Goal: Information Seeking & Learning: Learn about a topic

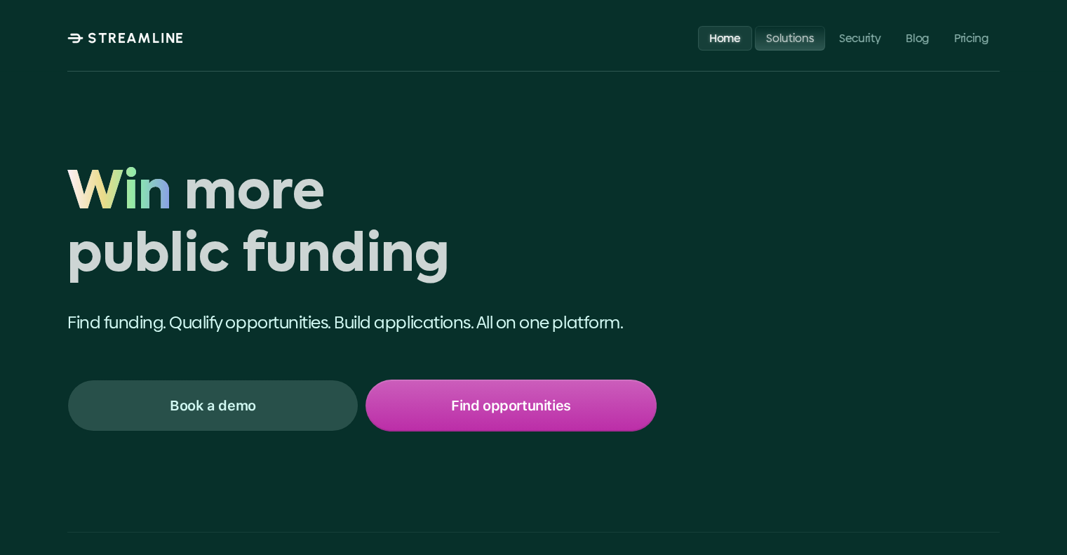
click at [798, 36] on p "Solutions" at bounding box center [790, 37] width 48 height 13
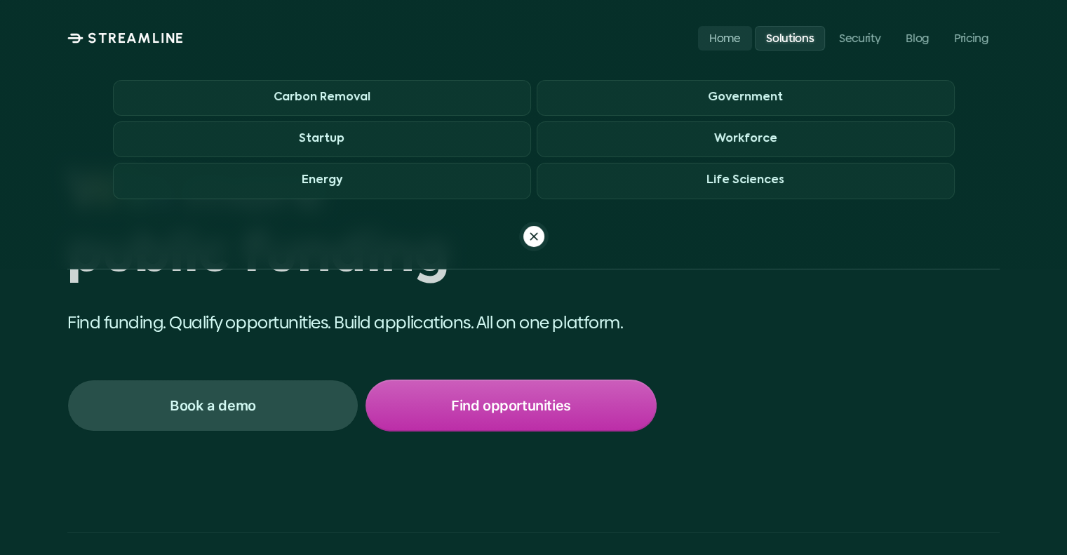
click at [798, 36] on p "Solutions" at bounding box center [790, 37] width 48 height 13
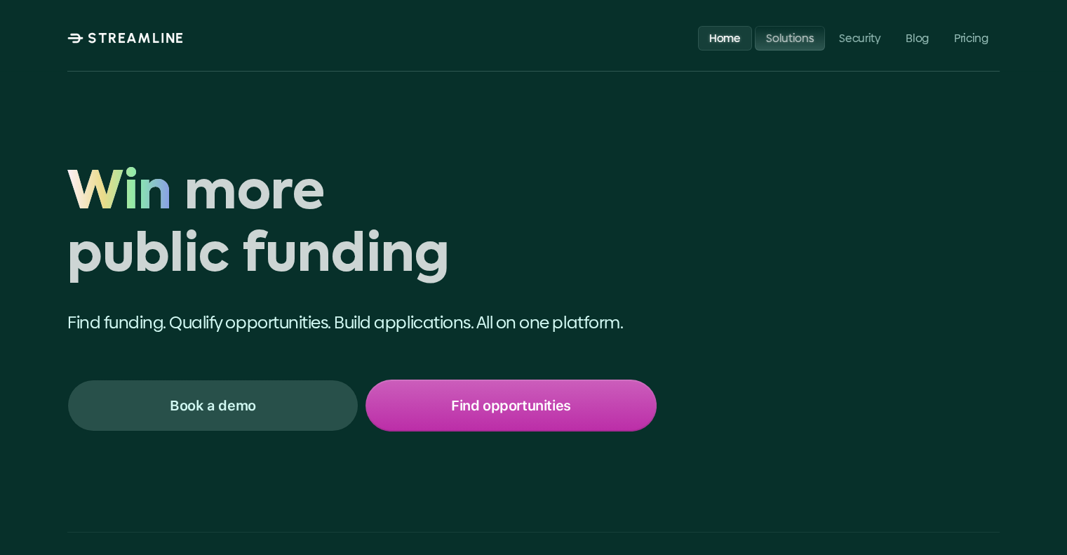
click at [782, 36] on p "Solutions" at bounding box center [790, 37] width 48 height 13
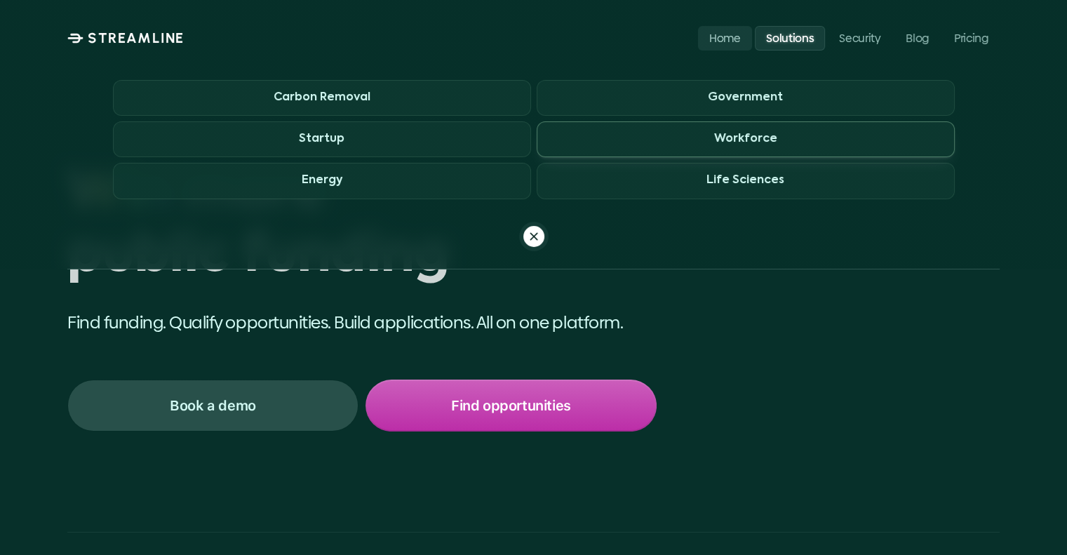
click at [794, 140] on span "Workforce" at bounding box center [745, 139] width 418 height 36
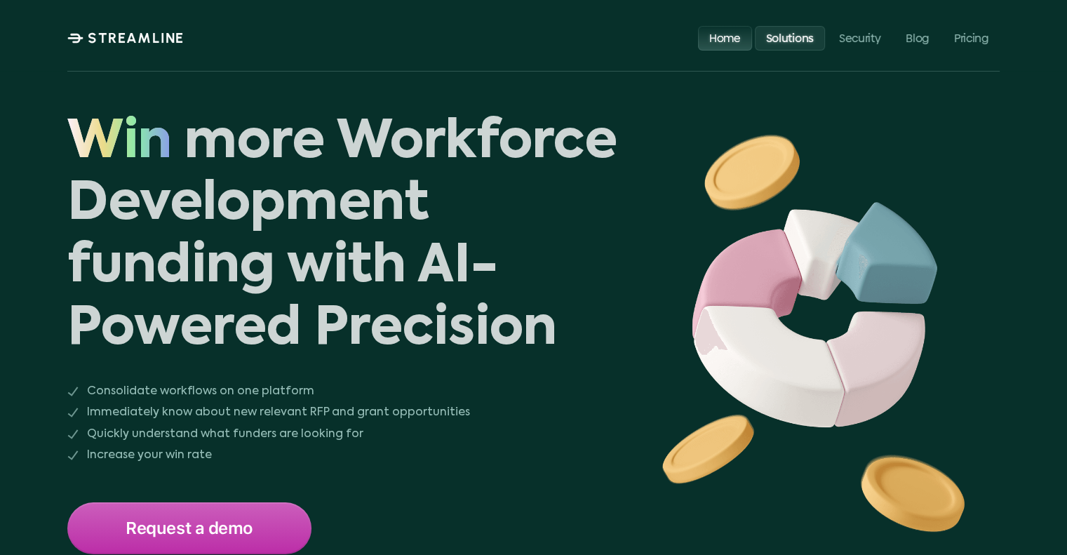
click at [729, 36] on p "Home" at bounding box center [725, 37] width 32 height 13
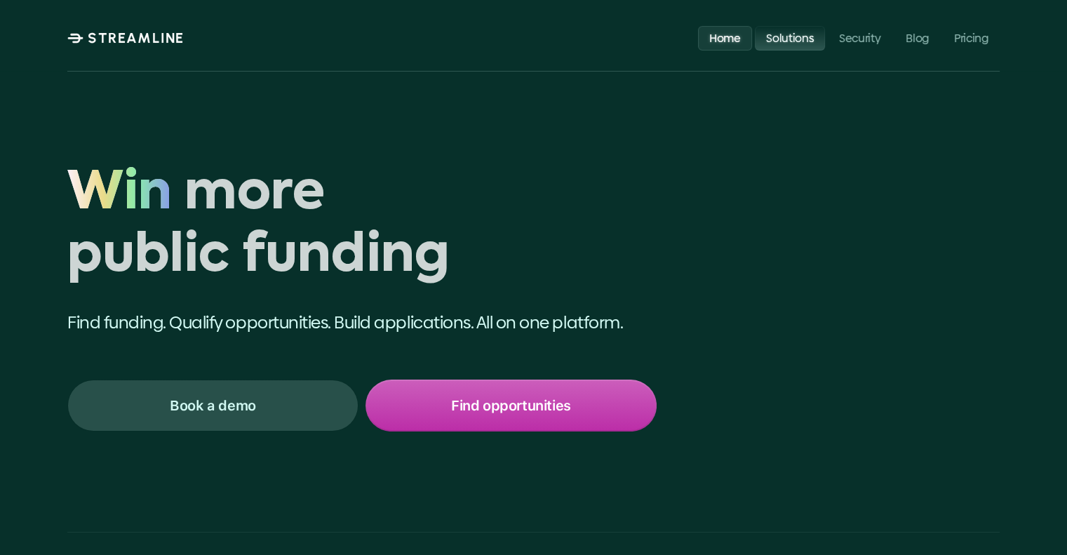
click at [772, 36] on p "Solutions" at bounding box center [790, 37] width 48 height 13
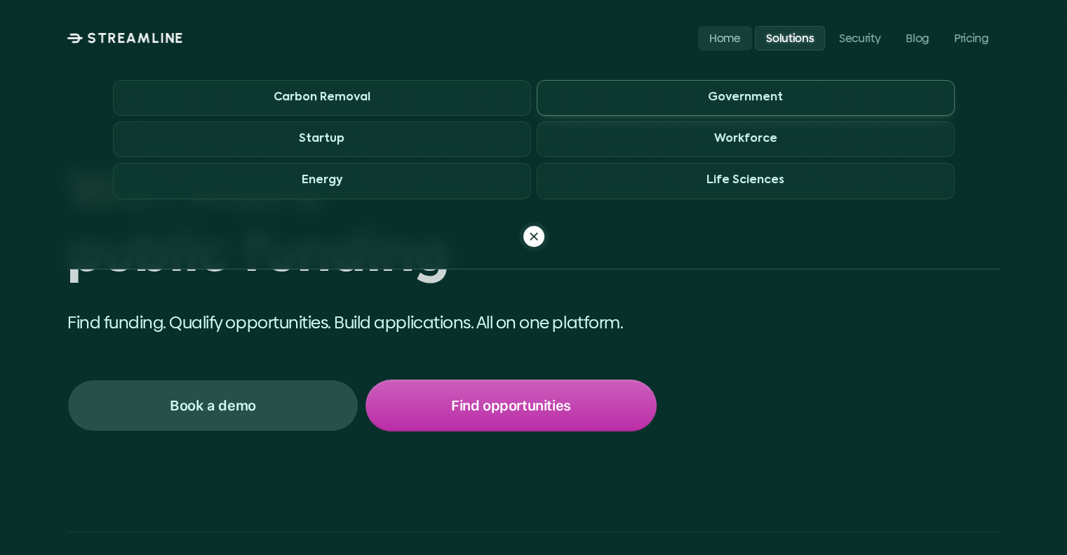
click at [753, 93] on h3 "Government" at bounding box center [745, 97] width 75 height 13
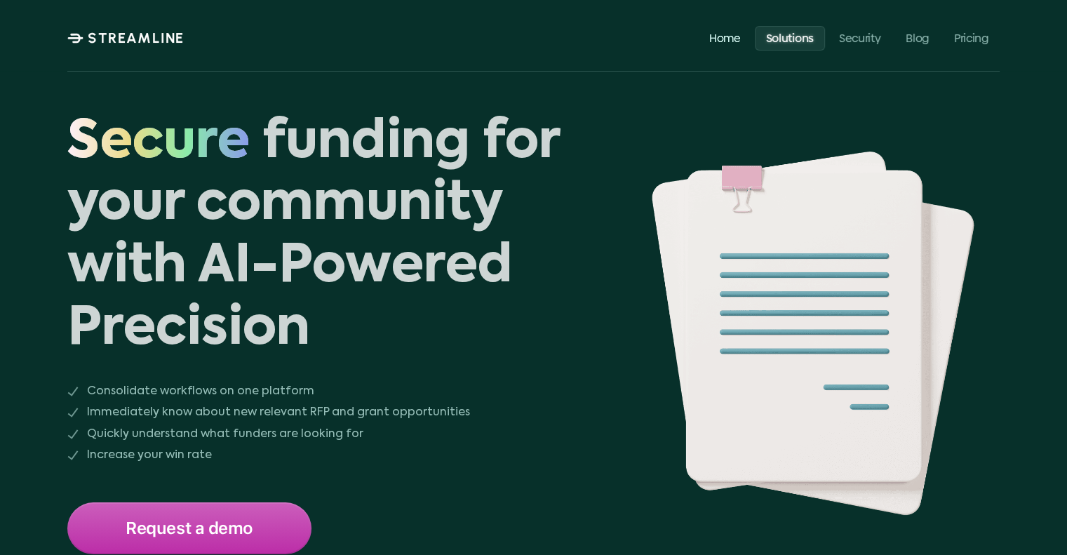
click at [778, 37] on p "Solutions" at bounding box center [790, 37] width 48 height 13
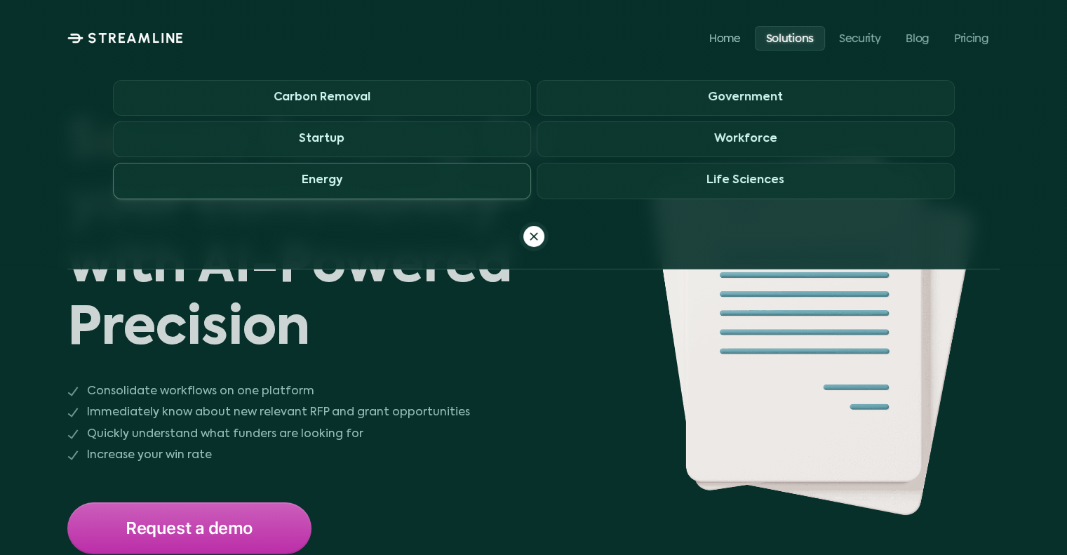
click at [346, 180] on span "Energy" at bounding box center [322, 181] width 418 height 36
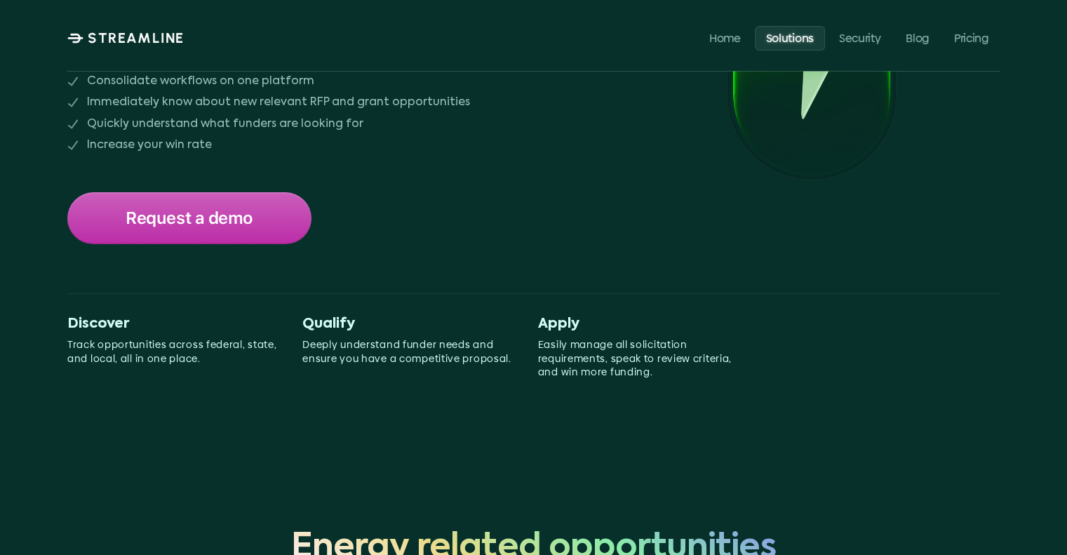
scroll to position [421, 0]
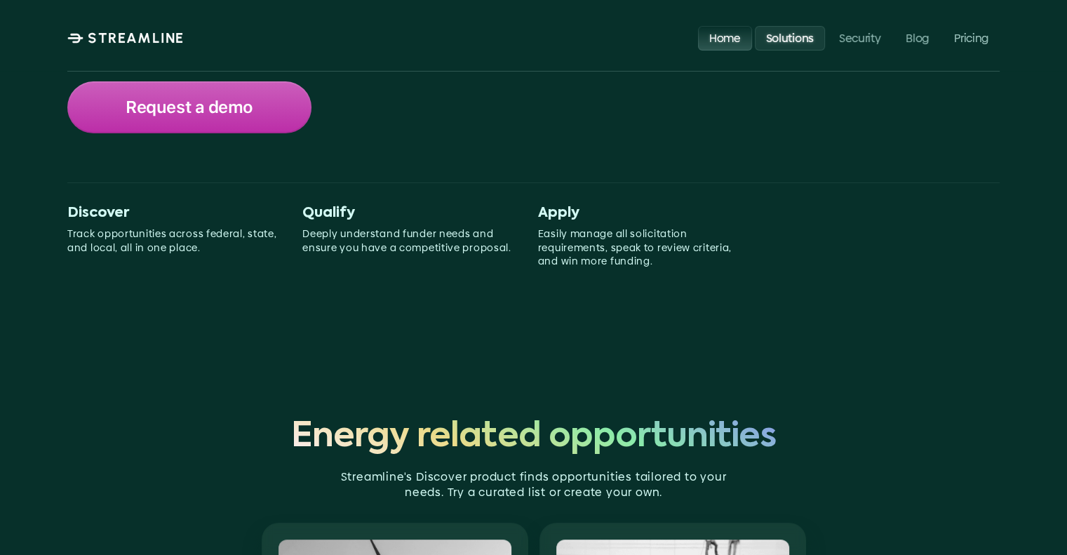
click at [729, 40] on p "Home" at bounding box center [725, 37] width 32 height 13
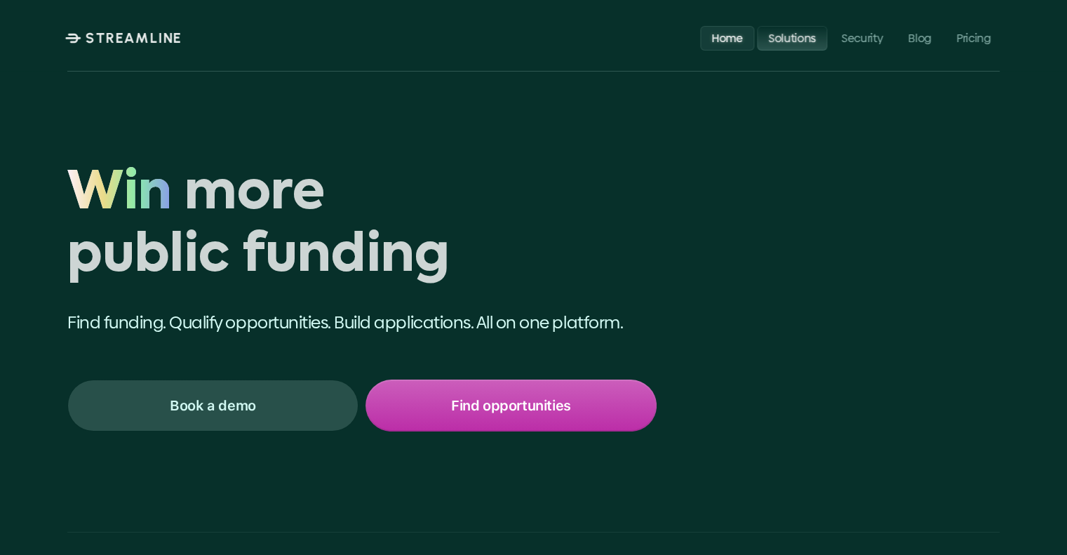
click at [787, 39] on p "Solutions" at bounding box center [792, 37] width 48 height 13
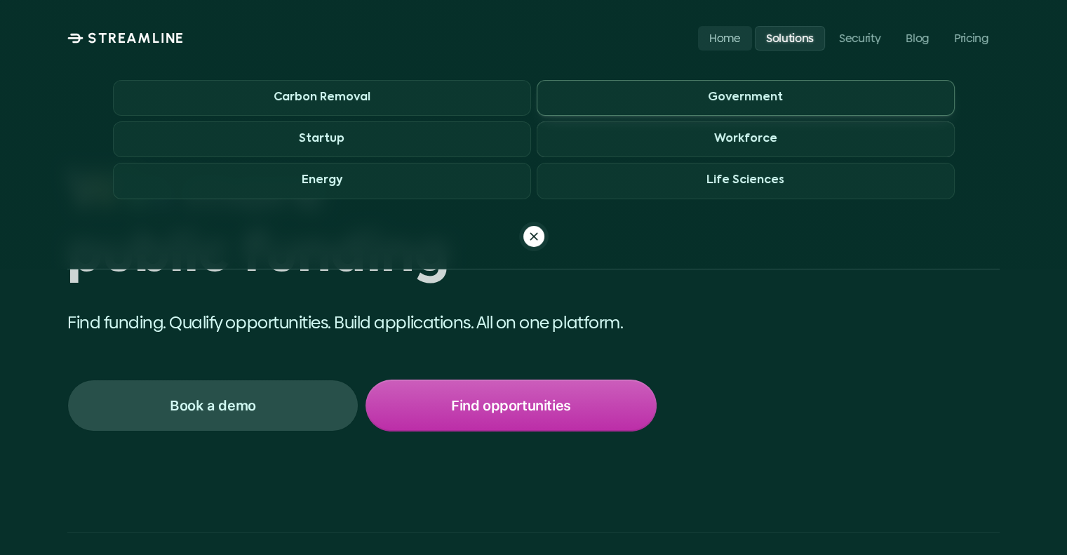
click at [773, 95] on h3 "Government" at bounding box center [745, 97] width 75 height 13
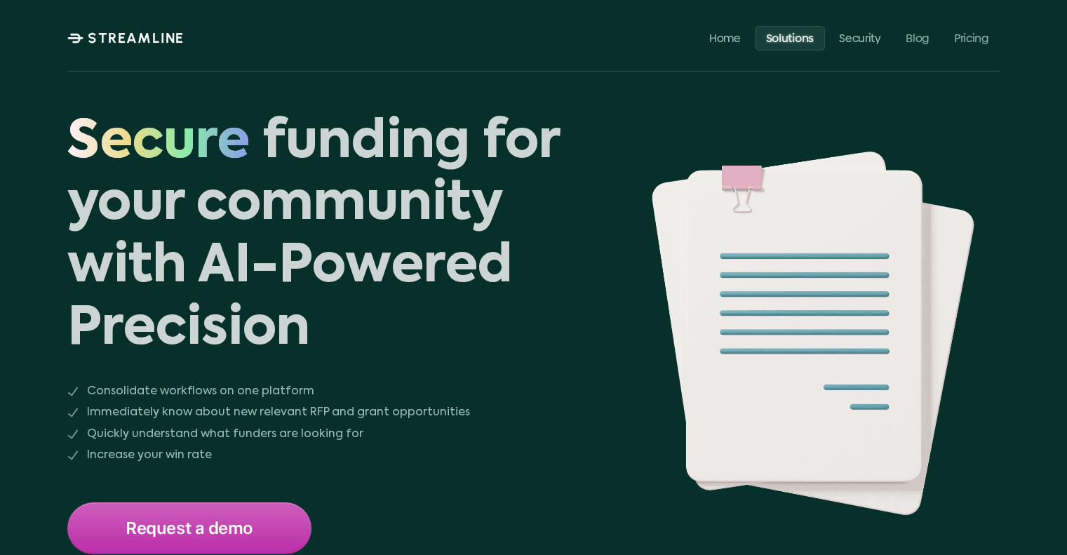
click at [154, 40] on p "STREAMLINE" at bounding box center [136, 37] width 97 height 17
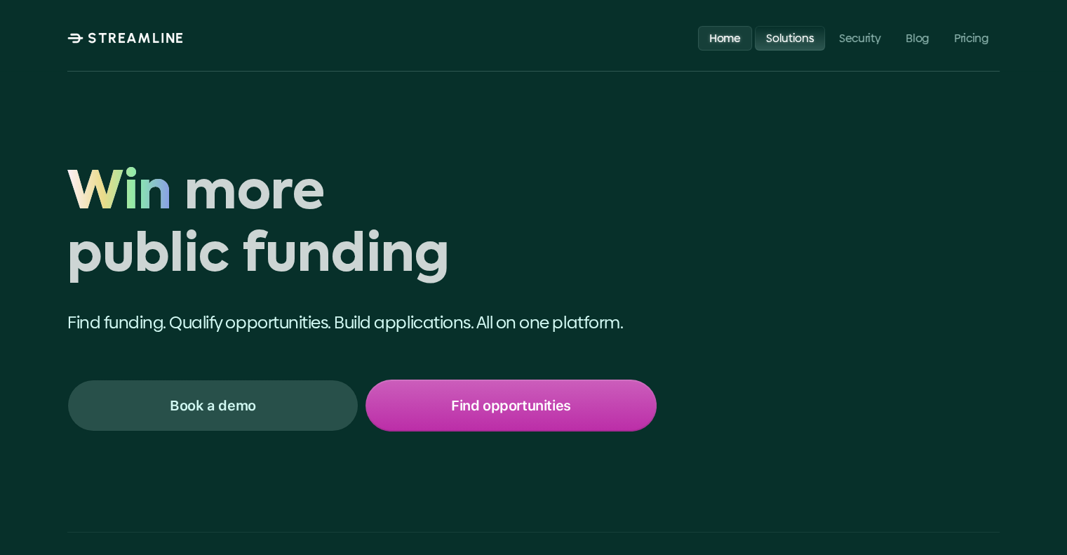
click at [785, 38] on p "Solutions" at bounding box center [790, 37] width 48 height 13
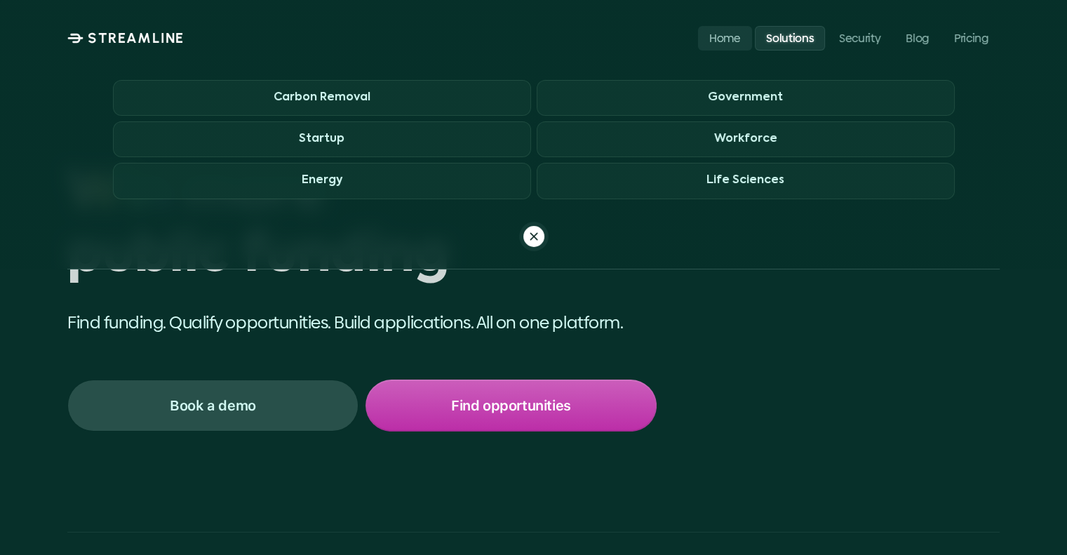
click at [577, 58] on div "Carbon Removal Government Startup Workforce Energy Life Sciences" at bounding box center [533, 154] width 932 height 194
click at [372, 142] on span "Startup" at bounding box center [322, 139] width 418 height 36
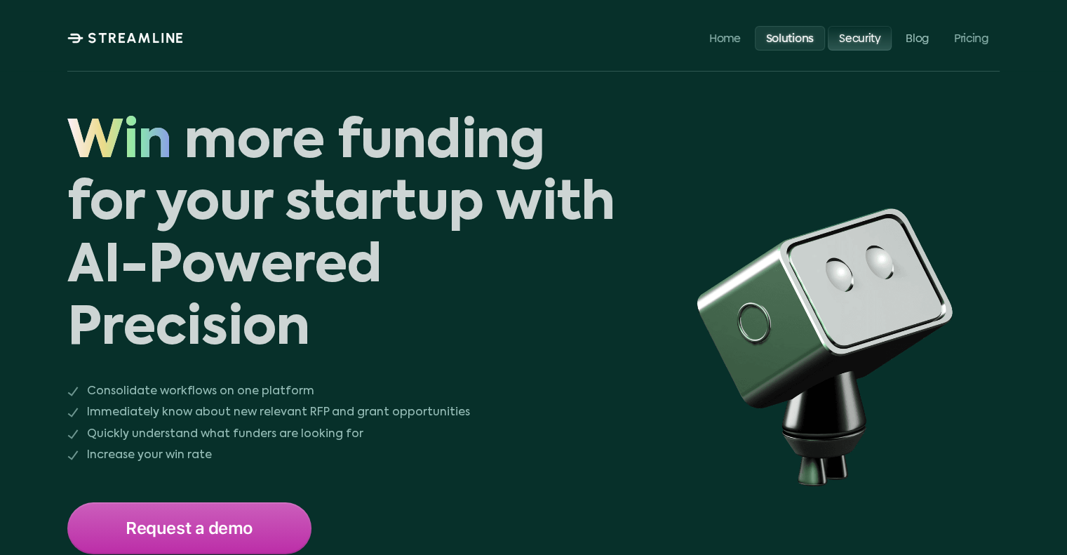
click at [855, 39] on p "Security" at bounding box center [859, 37] width 41 height 13
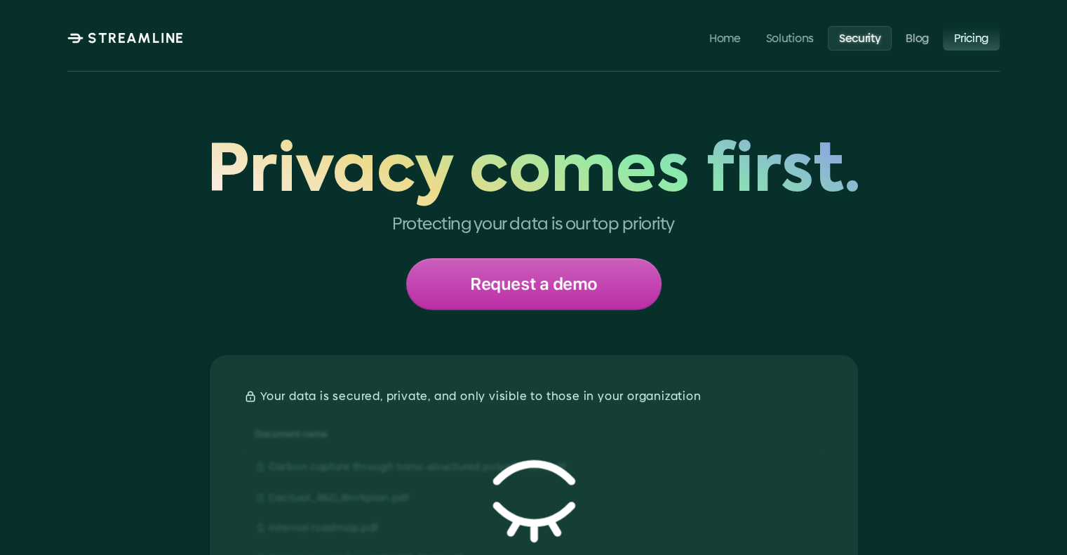
click at [959, 40] on p "Pricing" at bounding box center [971, 37] width 34 height 13
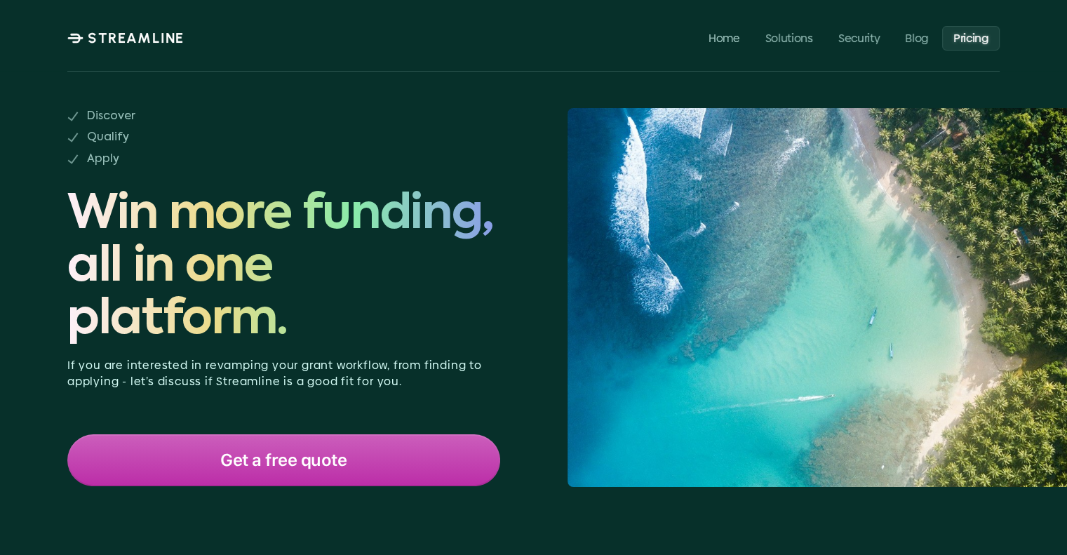
click at [150, 41] on p "STREAMLINE" at bounding box center [136, 37] width 97 height 17
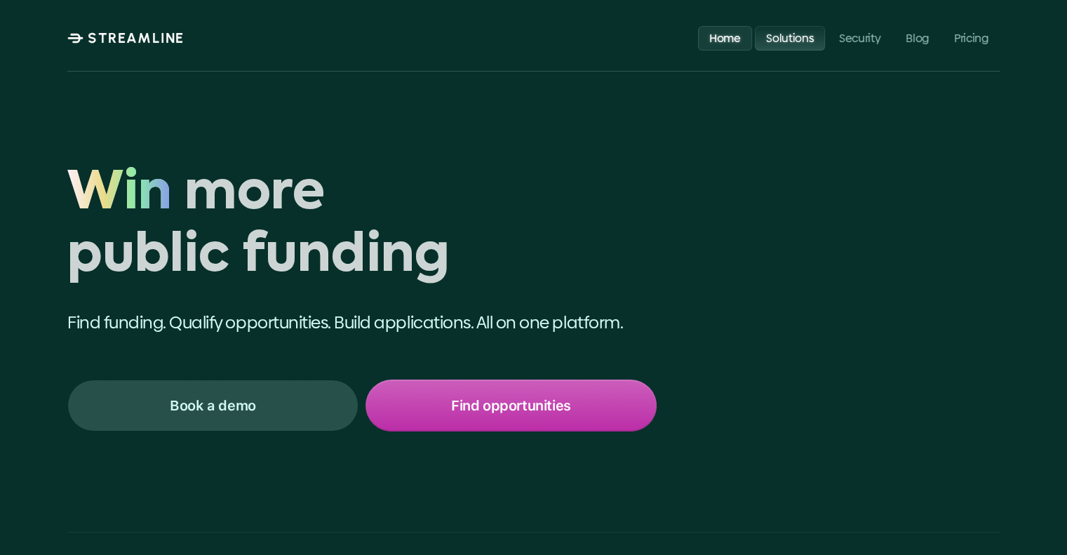
click at [793, 36] on p "Solutions" at bounding box center [790, 37] width 48 height 13
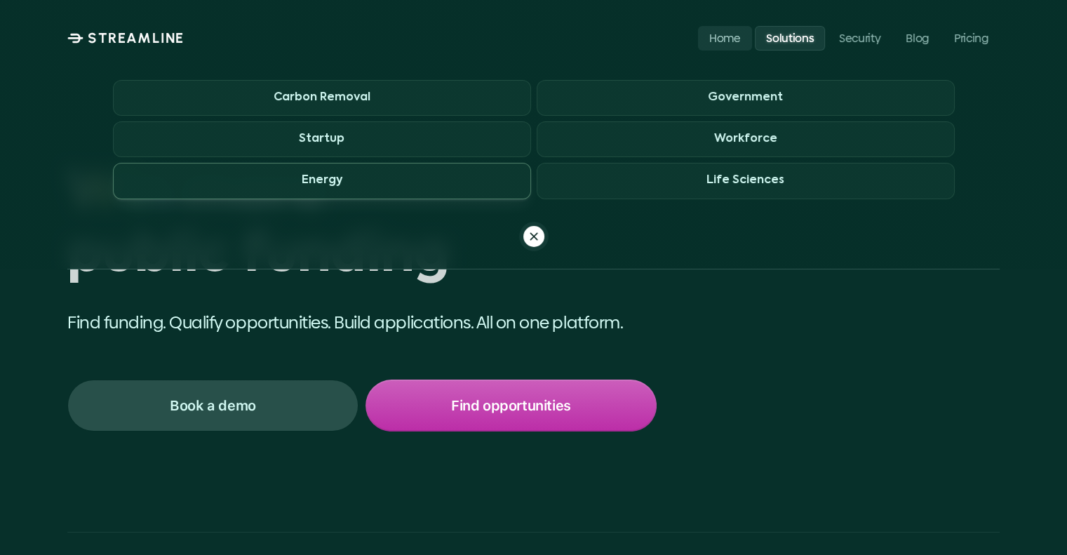
click at [392, 182] on span "Energy" at bounding box center [322, 181] width 418 height 36
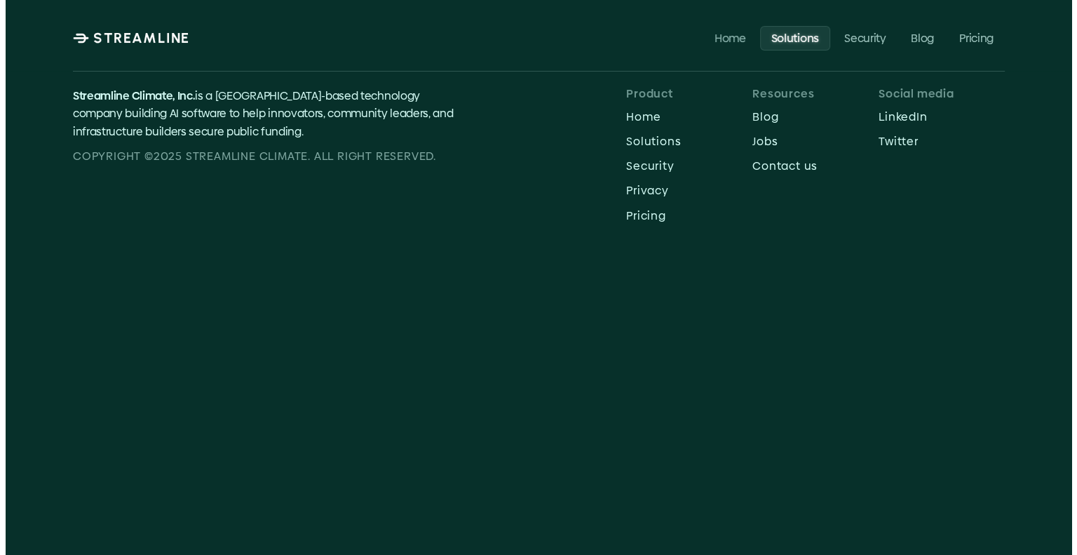
scroll to position [5188, 0]
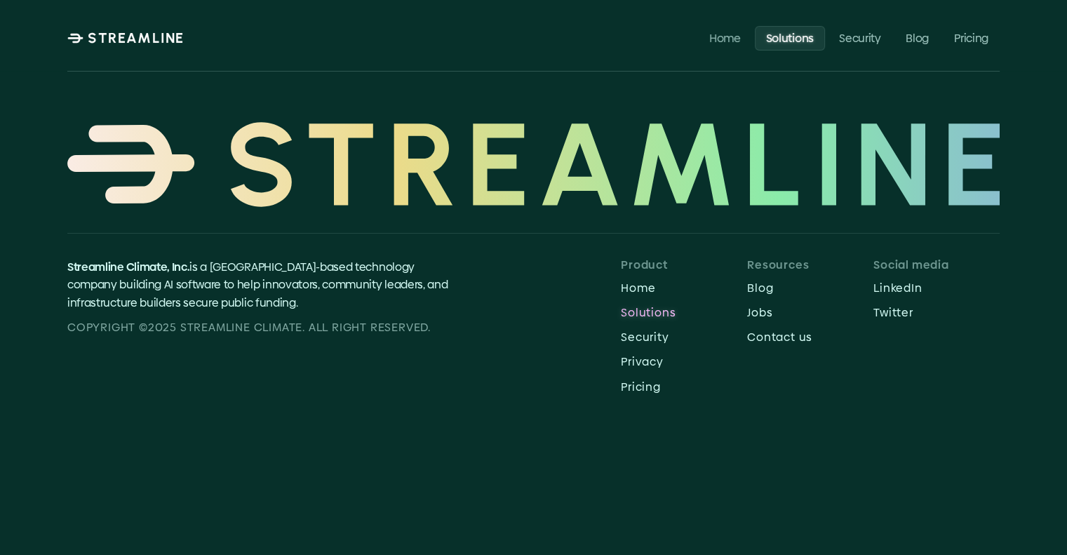
click at [652, 309] on p "Solutions" at bounding box center [684, 312] width 126 height 13
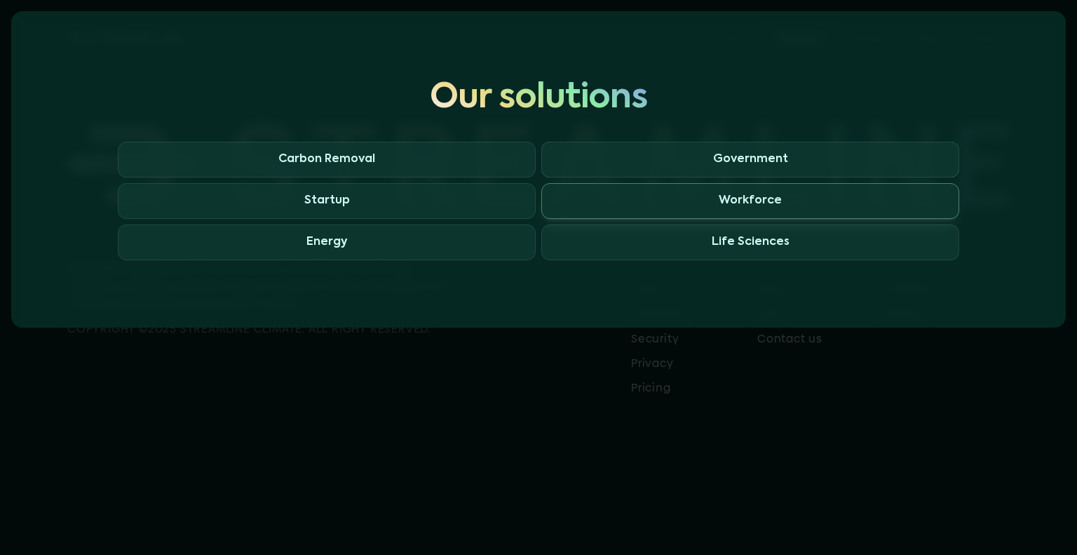
click at [747, 201] on h3 "Workforce" at bounding box center [750, 200] width 63 height 13
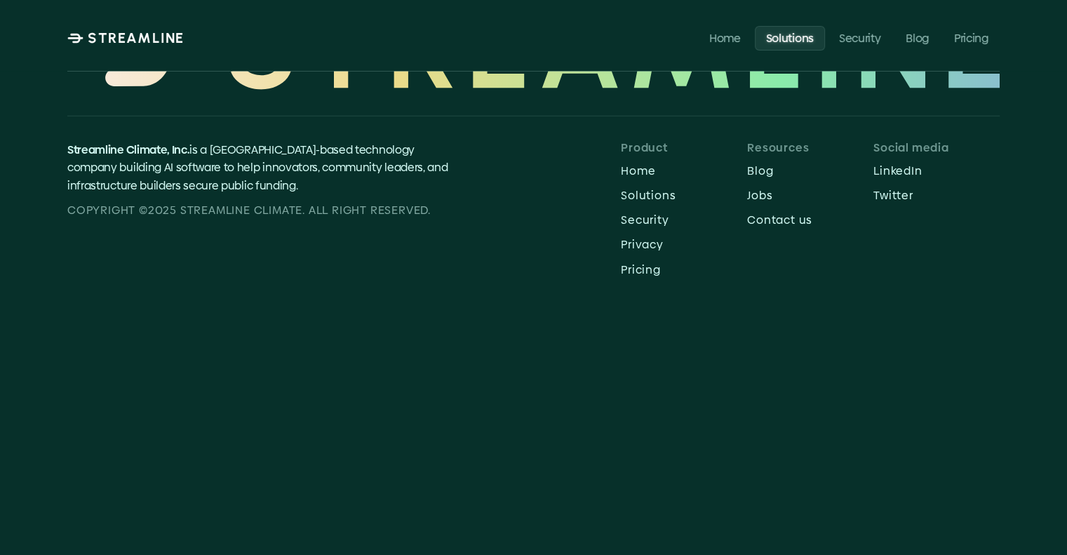
scroll to position [4161, 0]
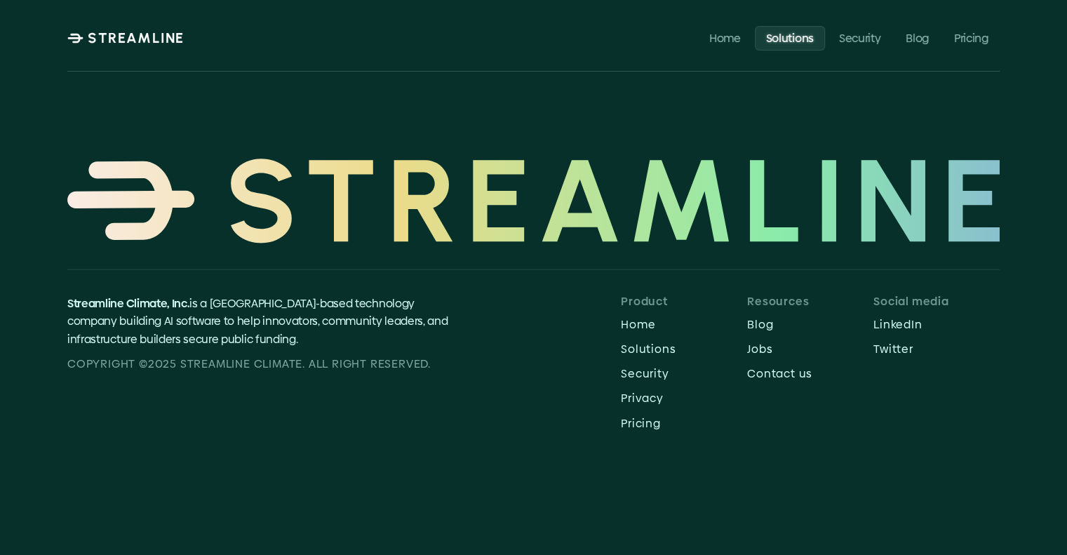
click at [75, 297] on span "Streamline Climate, Inc." at bounding box center [128, 303] width 122 height 16
drag, startPoint x: 75, startPoint y: 297, endPoint x: 143, endPoint y: 300, distance: 68.1
click at [143, 300] on span "Streamline Climate, Inc." at bounding box center [128, 303] width 122 height 16
copy span "Streamline Climate"
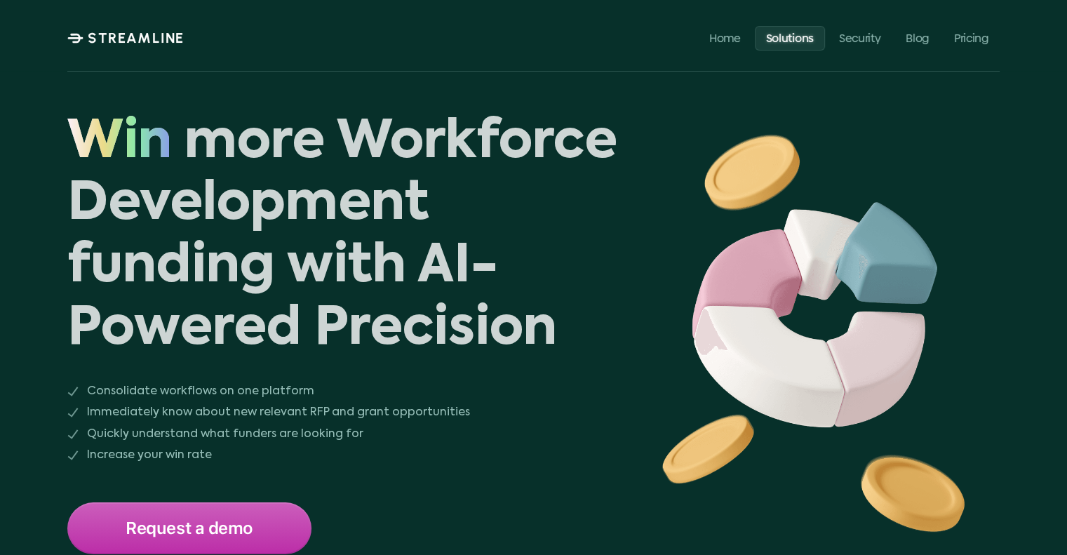
scroll to position [4444, 0]
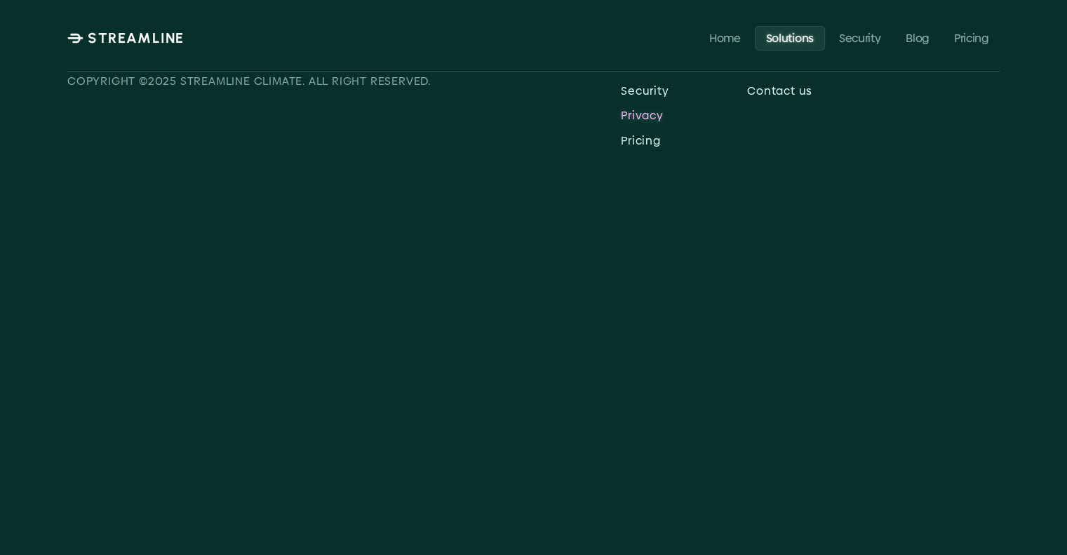
click at [645, 119] on p "Privacy" at bounding box center [684, 115] width 126 height 13
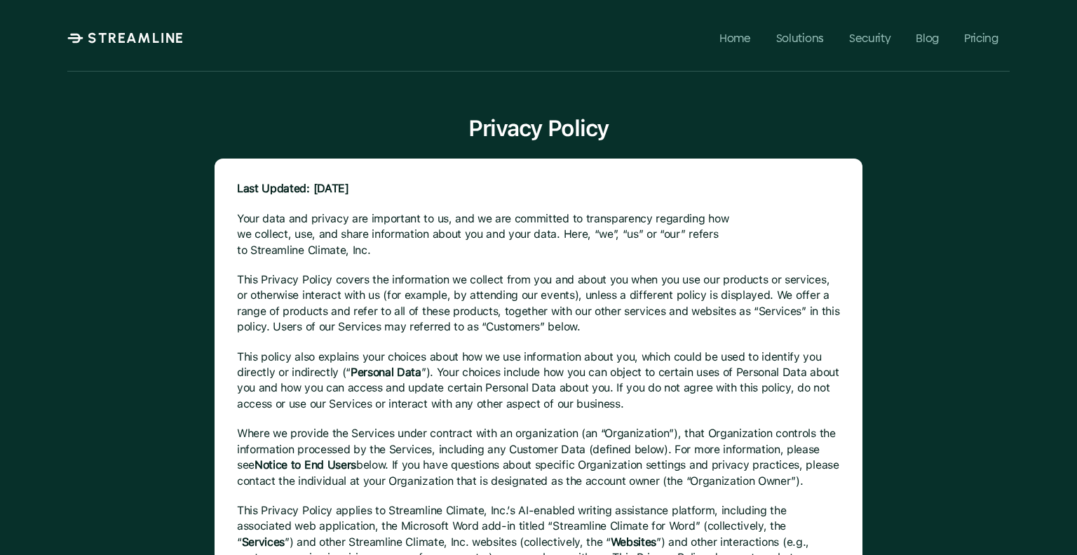
click at [261, 246] on p "Your data and privacy are important to us, and we are committed to transparency…" at bounding box center [538, 234] width 603 height 47
drag, startPoint x: 261, startPoint y: 246, endPoint x: 306, endPoint y: 245, distance: 45.6
click at [306, 245] on p "Your data and privacy are important to us, and we are committed to transparency…" at bounding box center [538, 234] width 603 height 47
copy p "Streamline Climate"
click at [739, 39] on p "Home" at bounding box center [735, 37] width 32 height 13
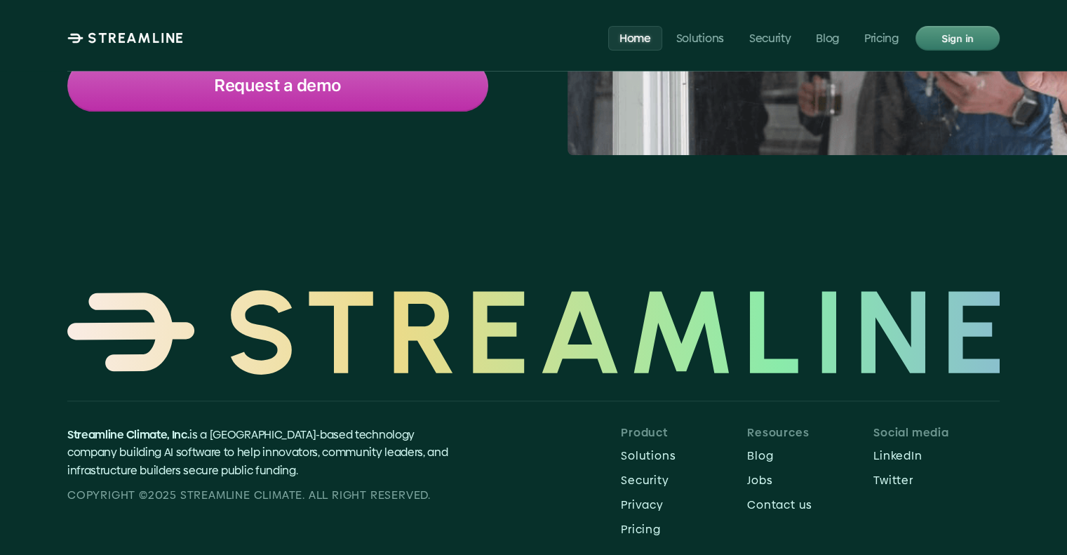
scroll to position [6753, 0]
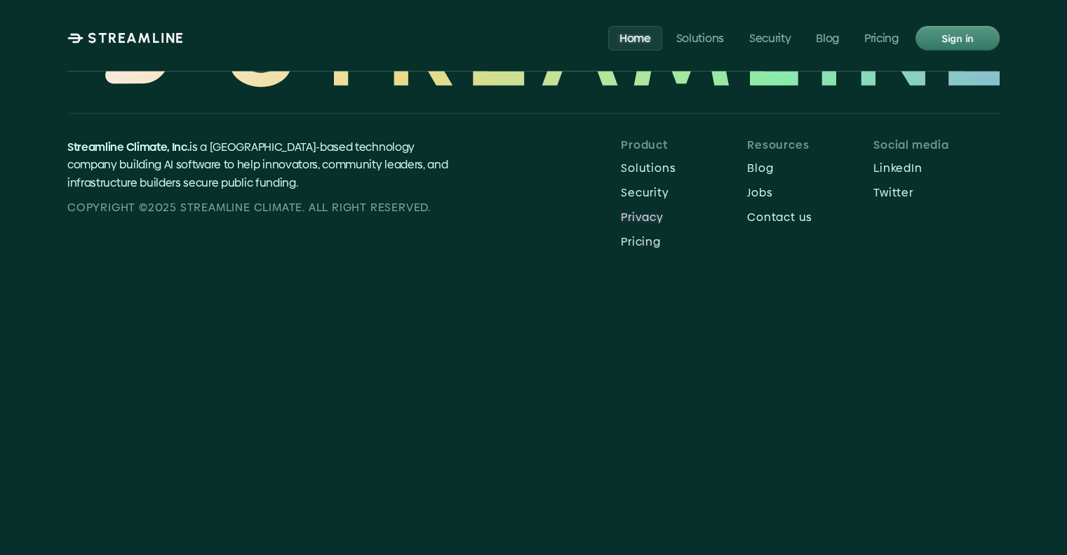
click at [647, 210] on p "Privacy" at bounding box center [684, 216] width 126 height 13
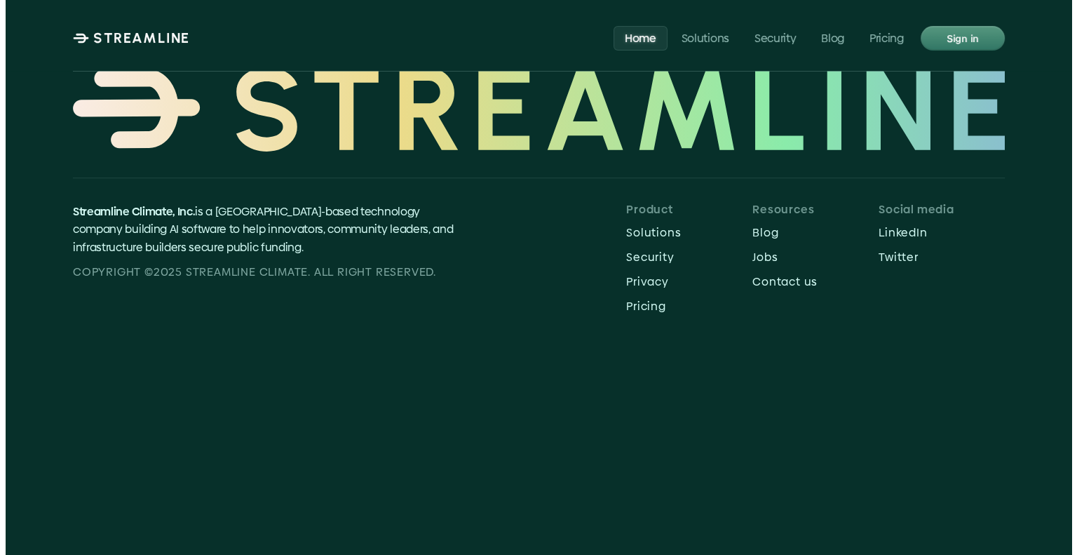
scroll to position [6612, 0]
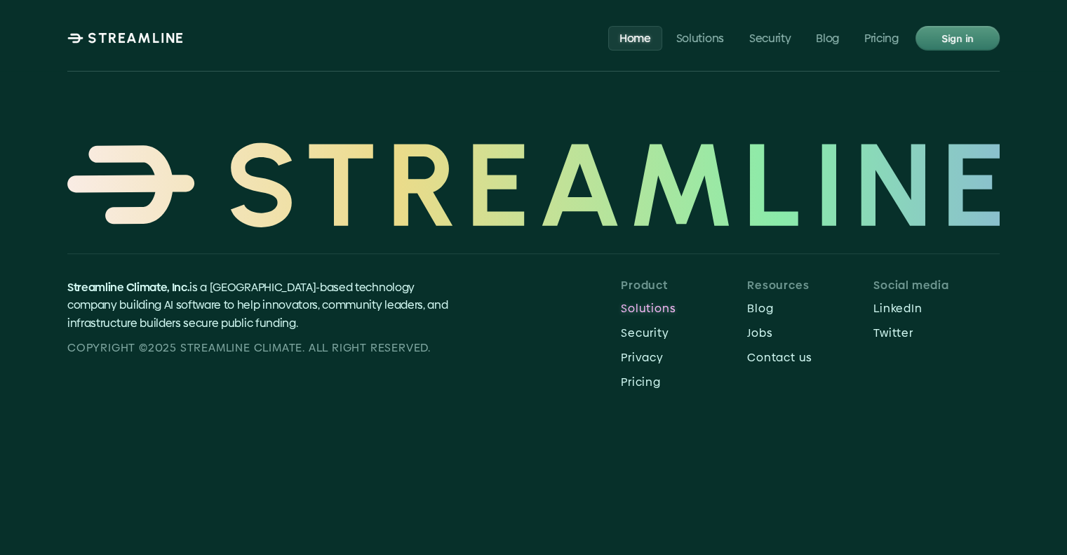
click at [654, 302] on p "Solutions" at bounding box center [684, 308] width 126 height 13
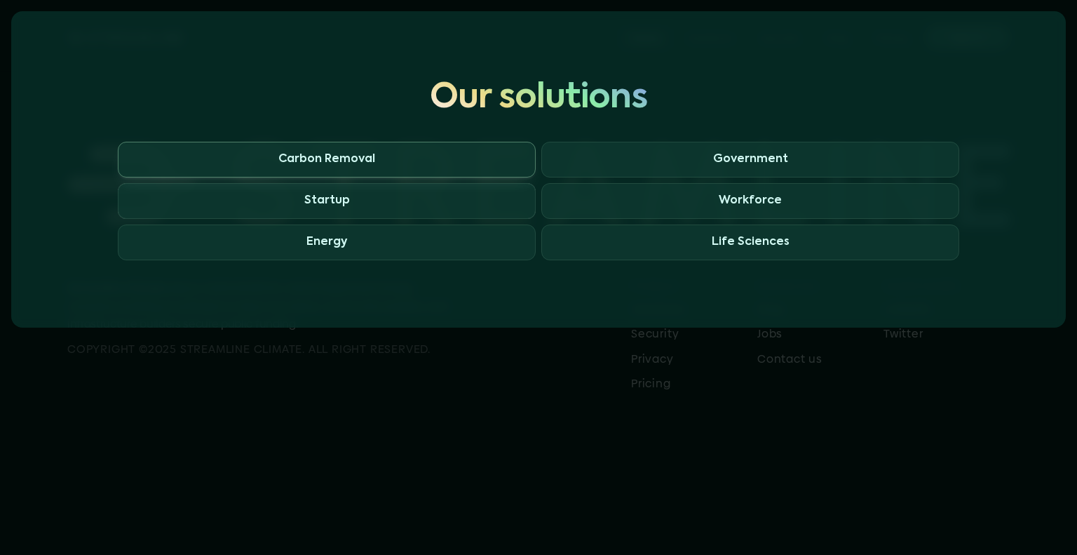
click at [445, 158] on span "Carbon Removal" at bounding box center [327, 160] width 418 height 36
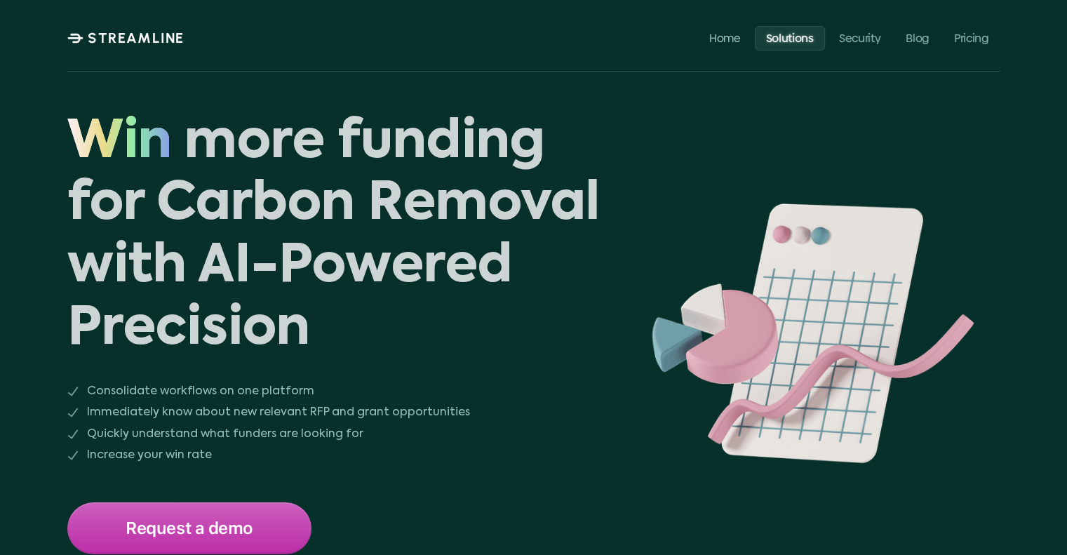
click at [803, 44] on p "Solutions" at bounding box center [790, 37] width 48 height 13
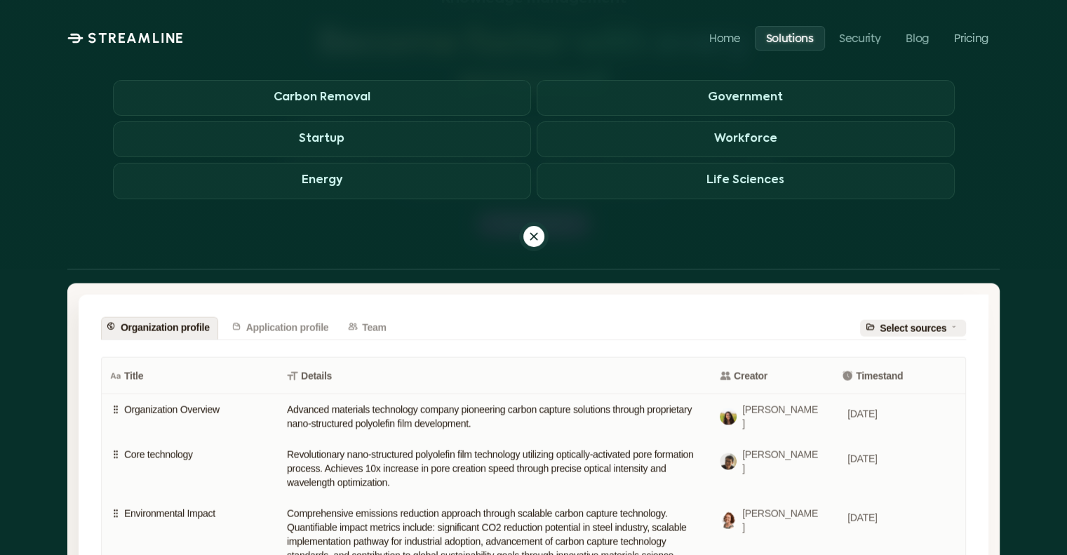
scroll to position [5150, 0]
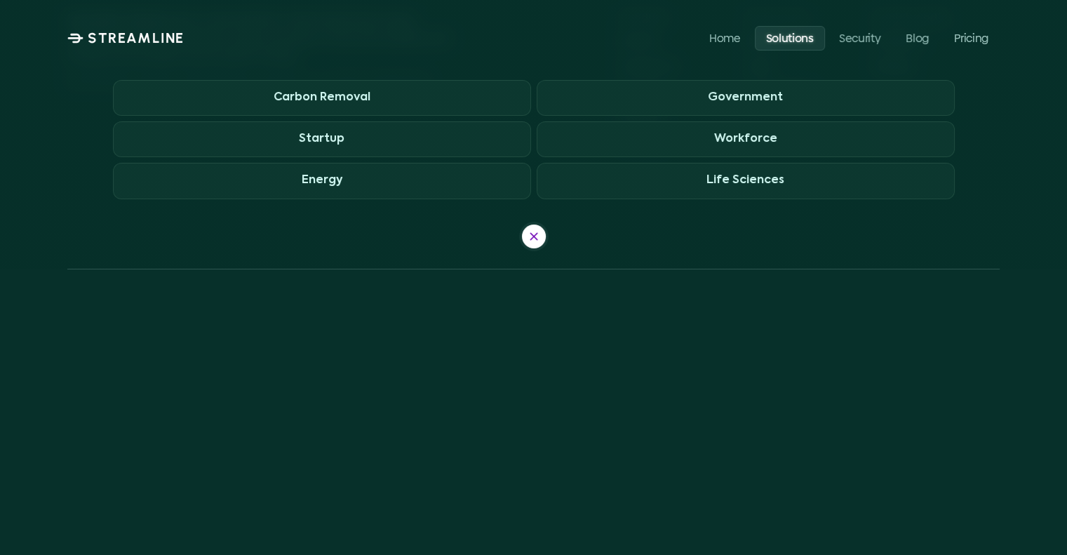
click at [541, 238] on div at bounding box center [533, 236] width 24 height 24
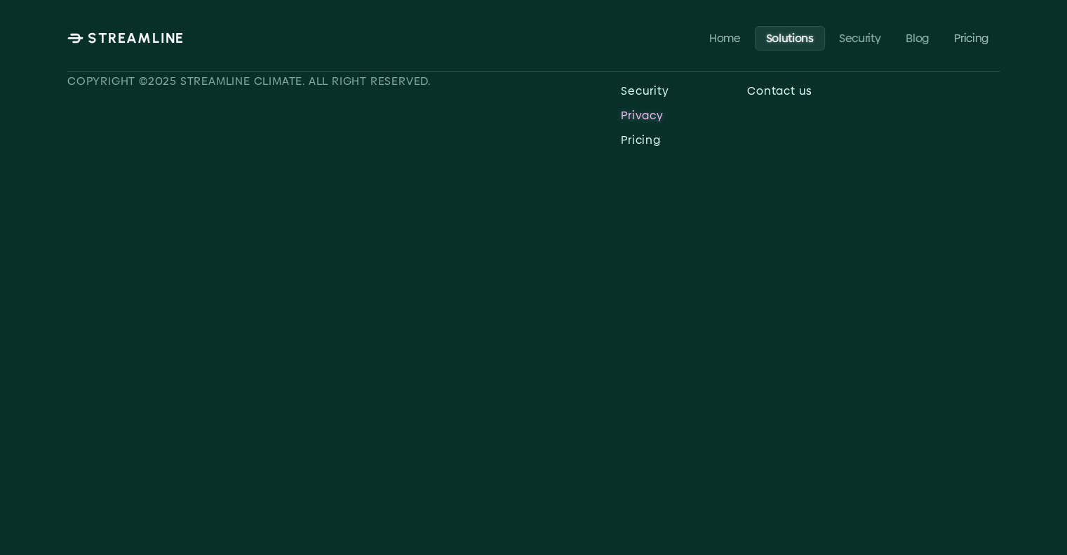
click at [651, 117] on p "Privacy" at bounding box center [684, 115] width 126 height 13
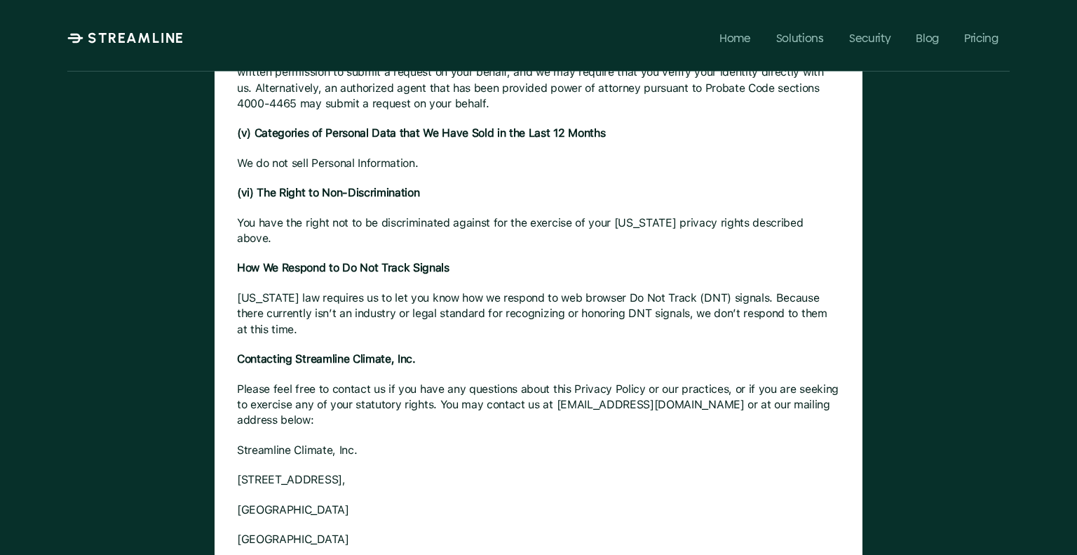
scroll to position [5102, 0]
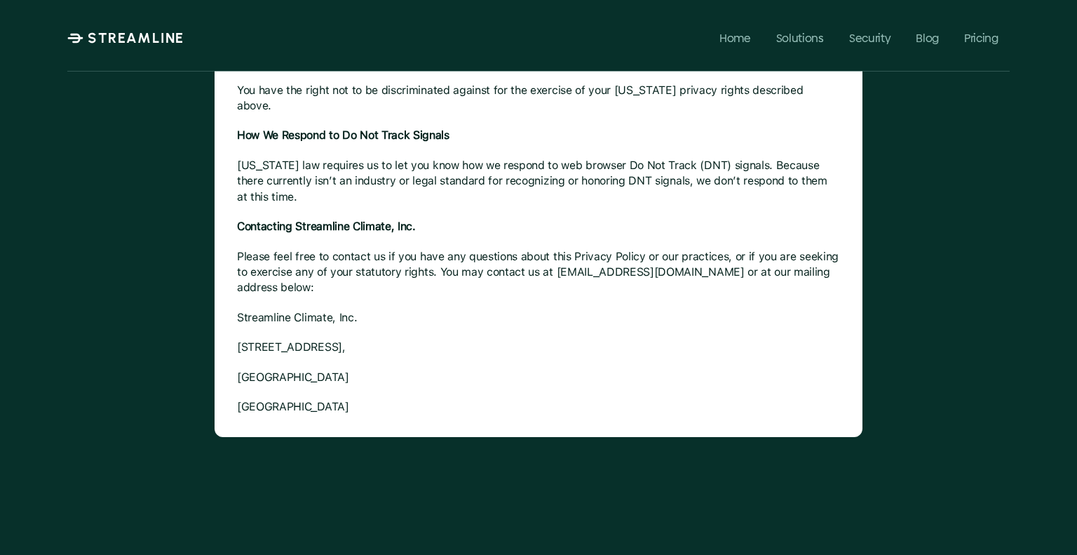
click at [237, 339] on p "531 Page Street," at bounding box center [538, 346] width 603 height 15
drag, startPoint x: 236, startPoint y: 330, endPoint x: 360, endPoint y: 367, distance: 129.6
copy div "531 Page Street, San Francisco, CA 94117"
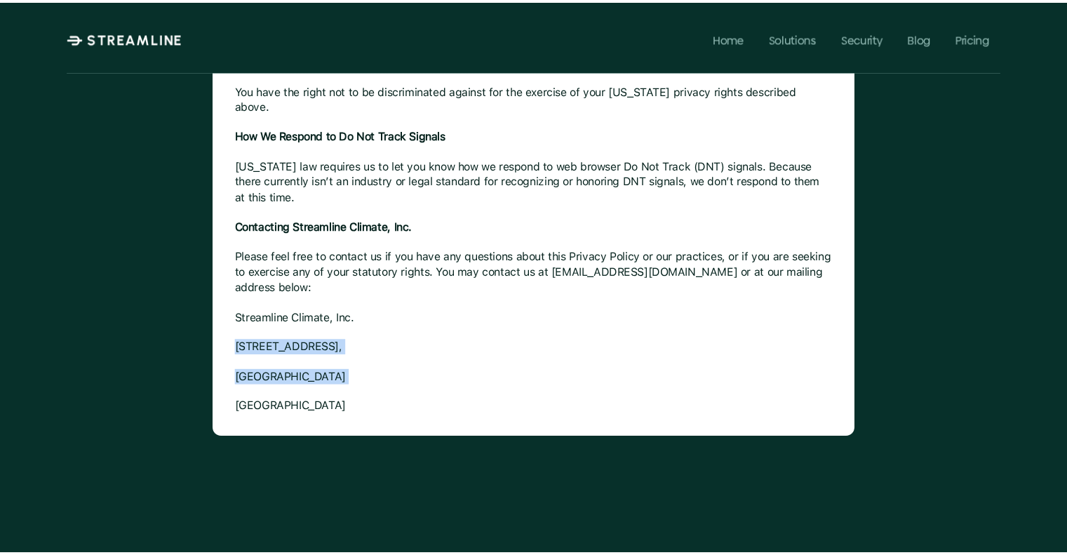
scroll to position [0, 0]
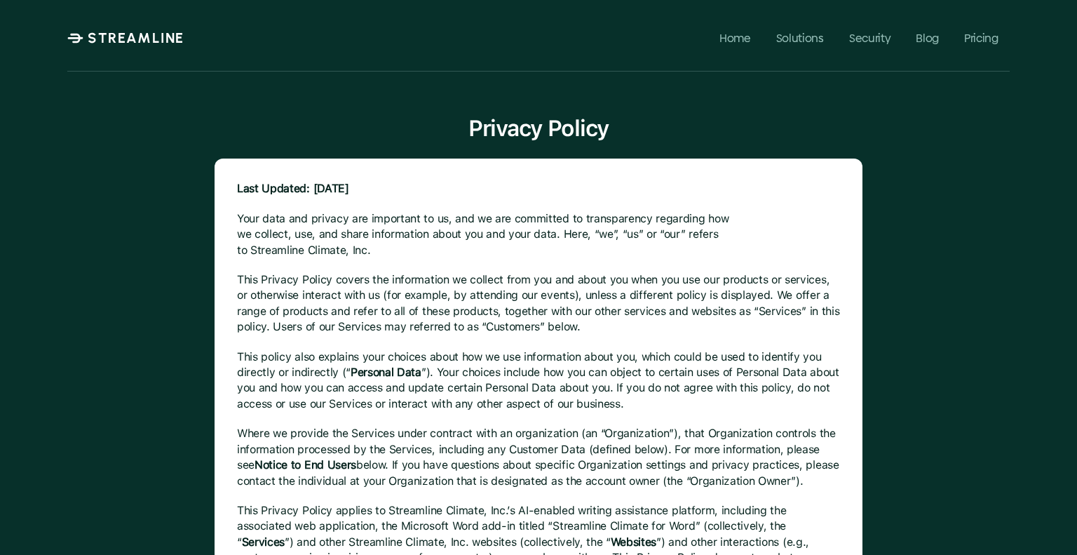
click at [115, 43] on p "STREAMLINE" at bounding box center [136, 37] width 97 height 17
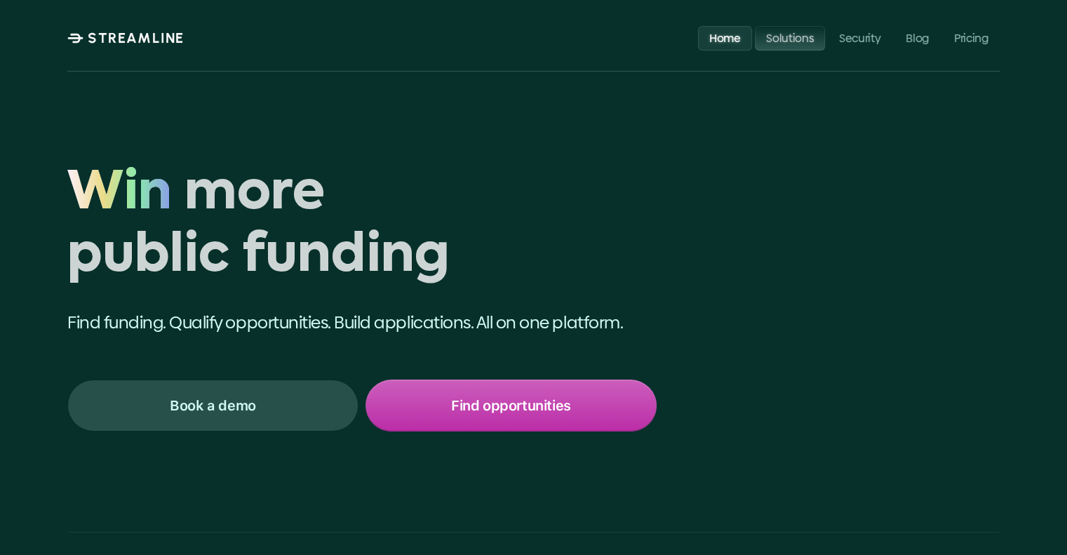
click at [794, 35] on p "Solutions" at bounding box center [790, 37] width 48 height 13
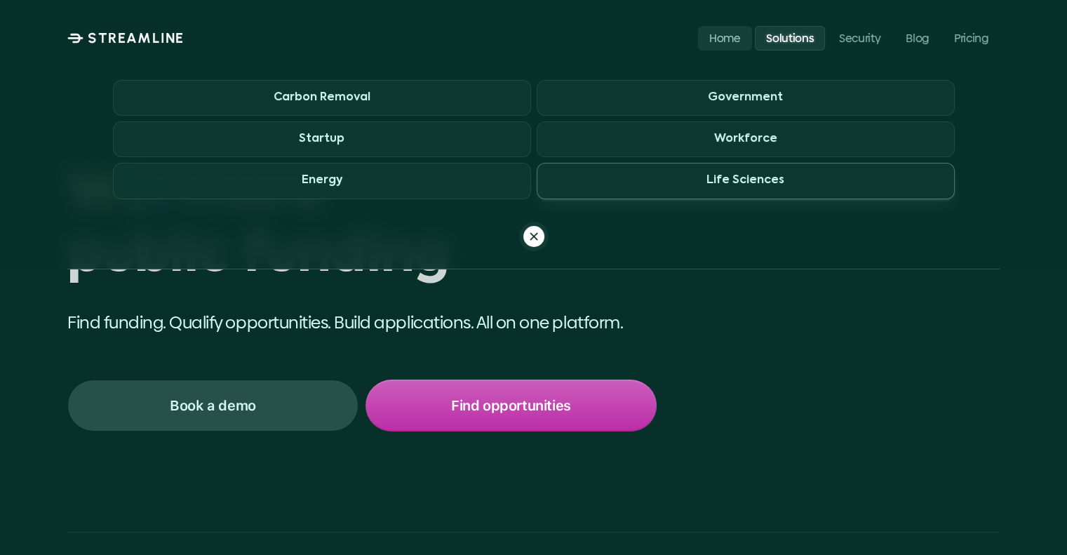
click at [759, 182] on h3 "Life Sciences" at bounding box center [745, 180] width 78 height 13
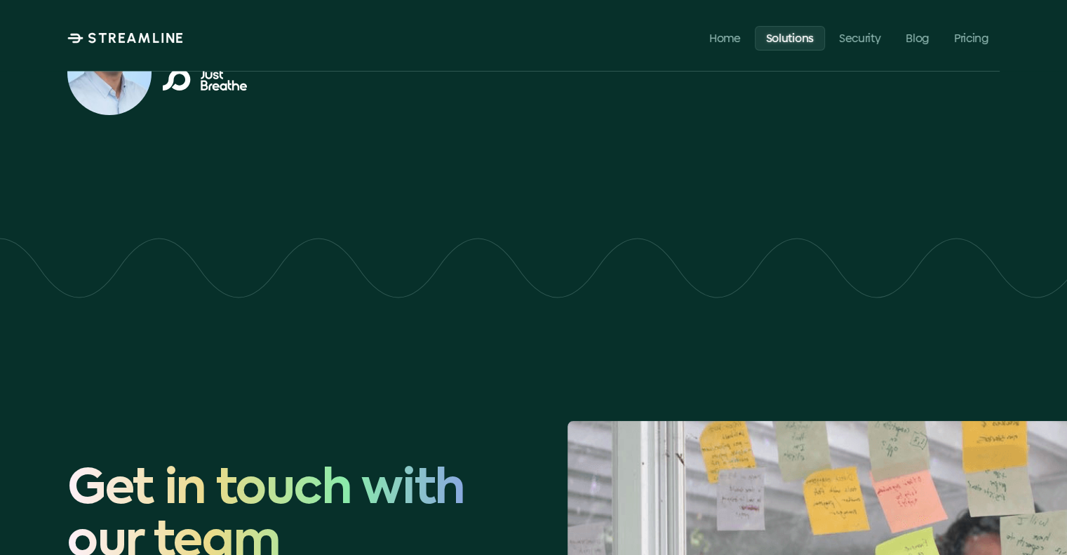
scroll to position [5378, 0]
